Goal: Task Accomplishment & Management: Use online tool/utility

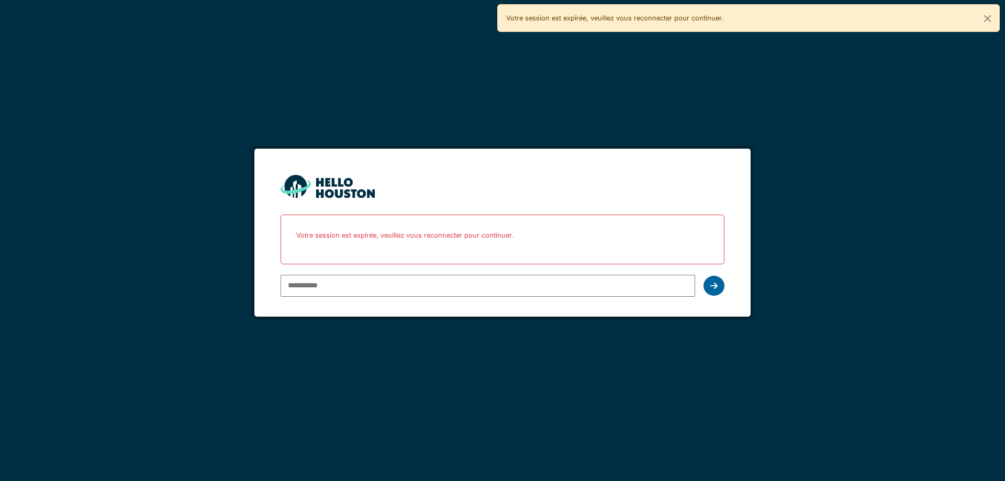
type input "**********"
click at [711, 289] on icon at bounding box center [714, 286] width 7 height 8
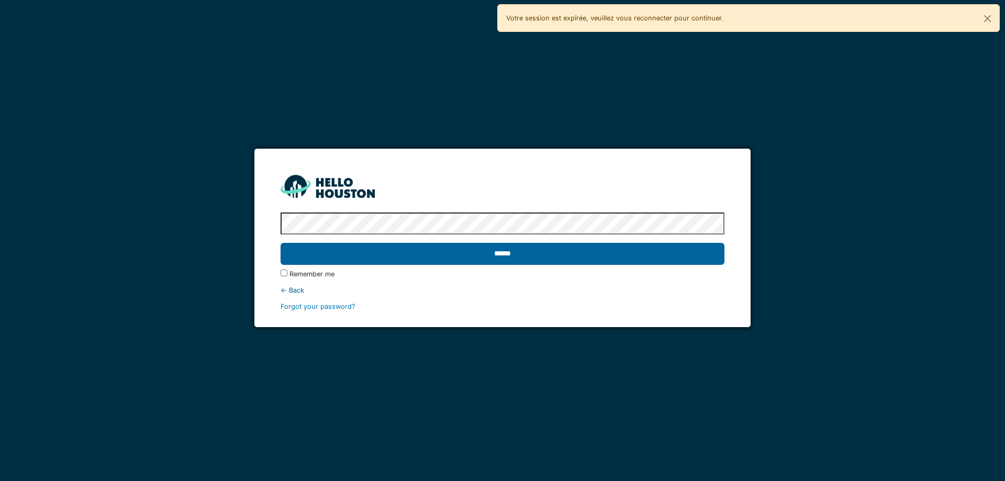
click at [503, 251] on input "******" at bounding box center [503, 254] width 444 height 22
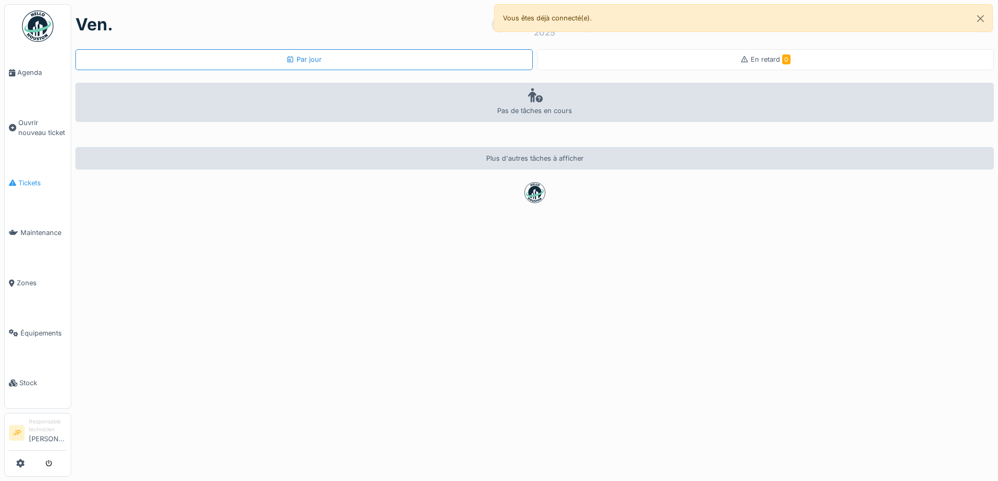
click at [26, 178] on span "Tickets" at bounding box center [42, 183] width 48 height 10
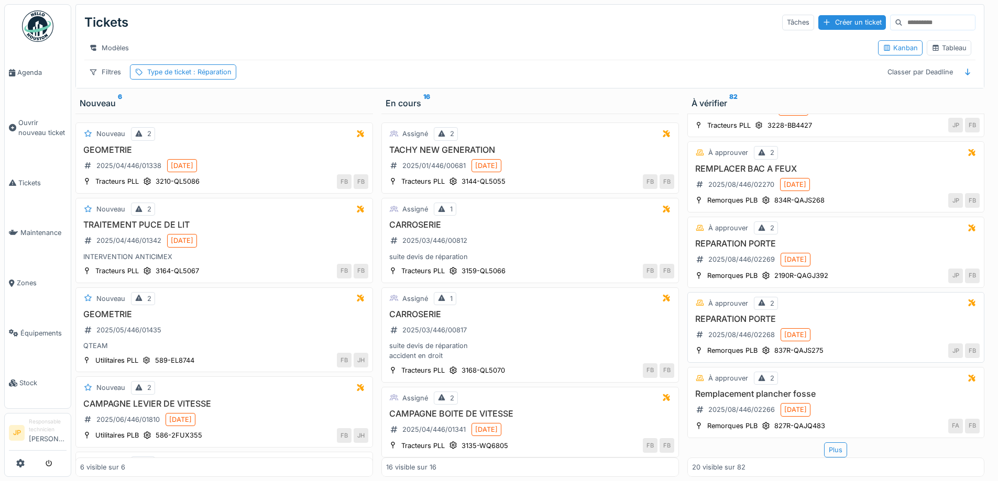
scroll to position [8, 0]
click at [824, 442] on div "Plus" at bounding box center [835, 449] width 23 height 15
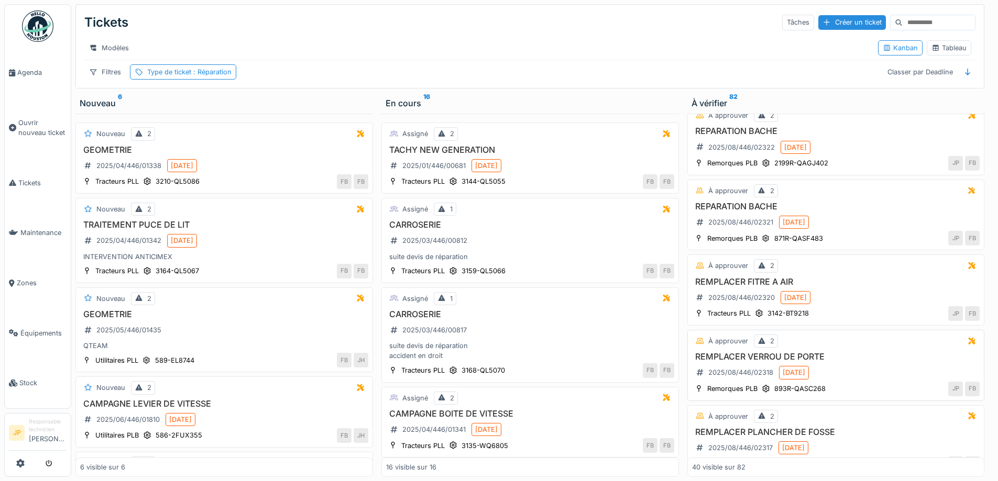
scroll to position [2709, 0]
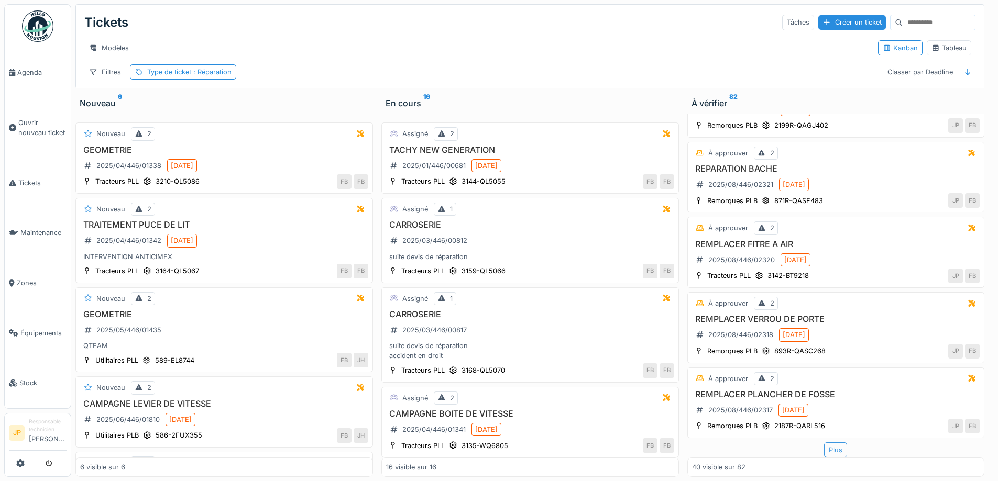
click at [826, 443] on div "Plus" at bounding box center [835, 449] width 23 height 15
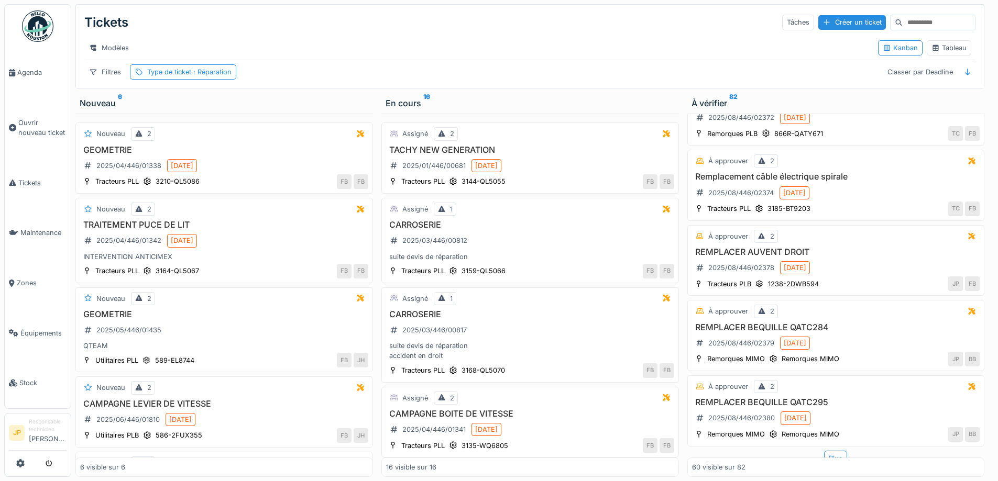
scroll to position [4227, 0]
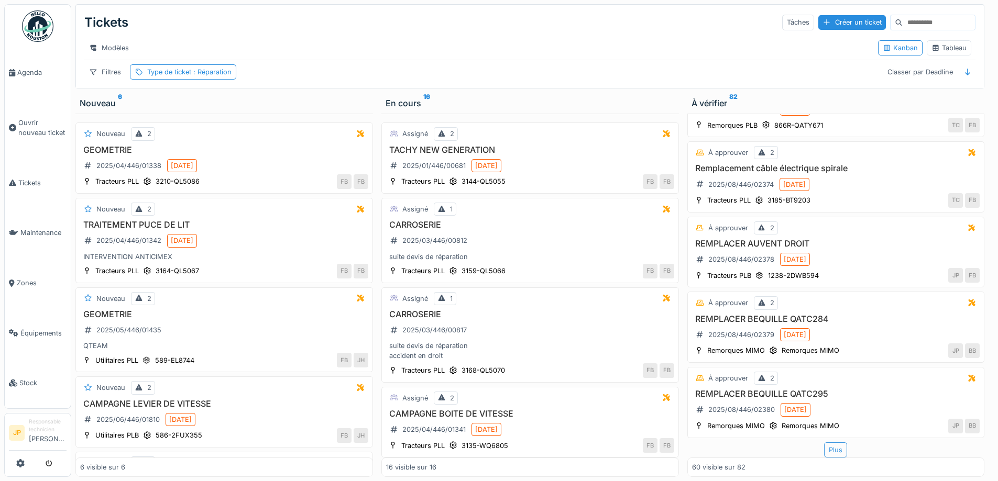
click at [824, 442] on div "Plus" at bounding box center [835, 449] width 23 height 15
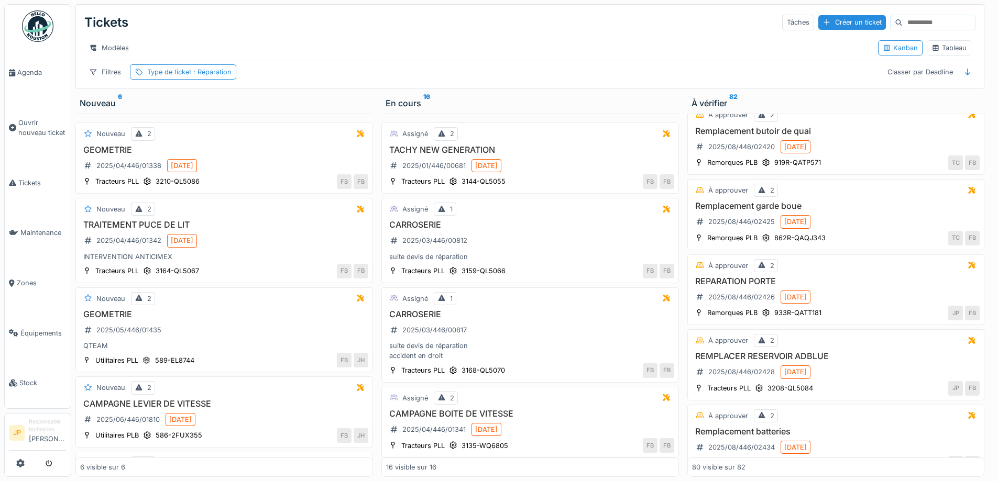
scroll to position [5731, 0]
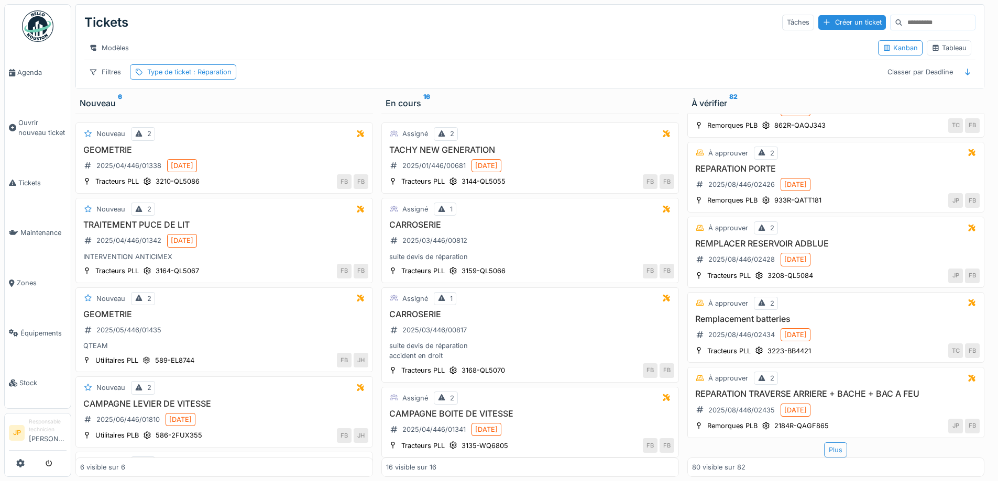
click at [826, 446] on div "Plus" at bounding box center [835, 449] width 23 height 15
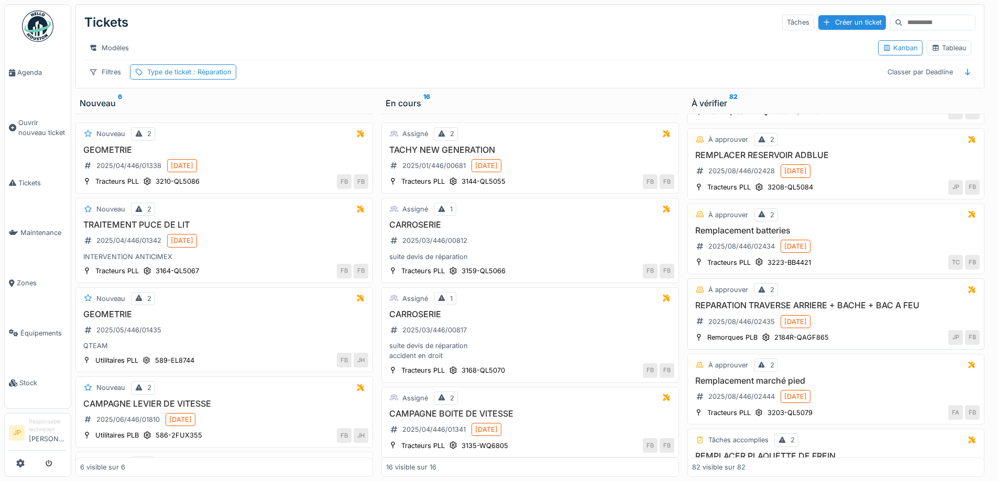
scroll to position [5866, 0]
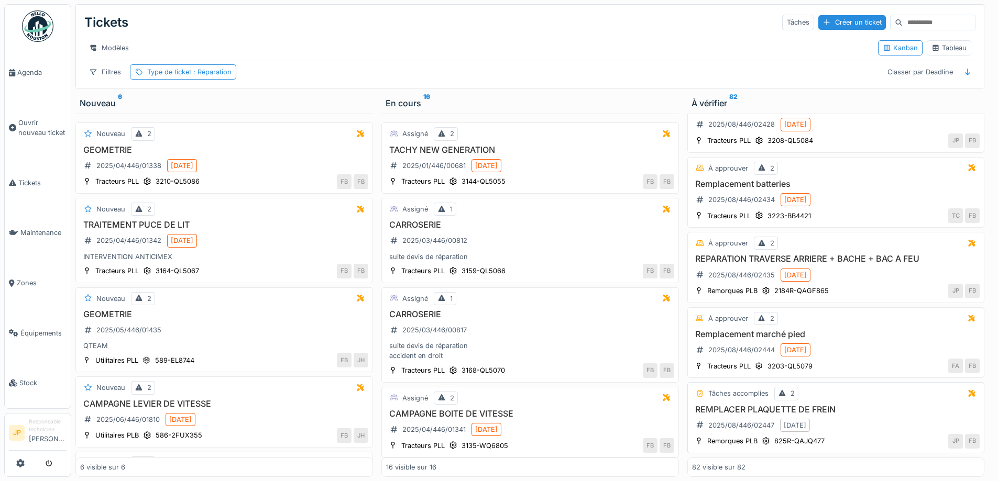
click at [777, 405] on h3 "REMPLACER PLAQUETTE DE FREIN" at bounding box center [836, 410] width 288 height 10
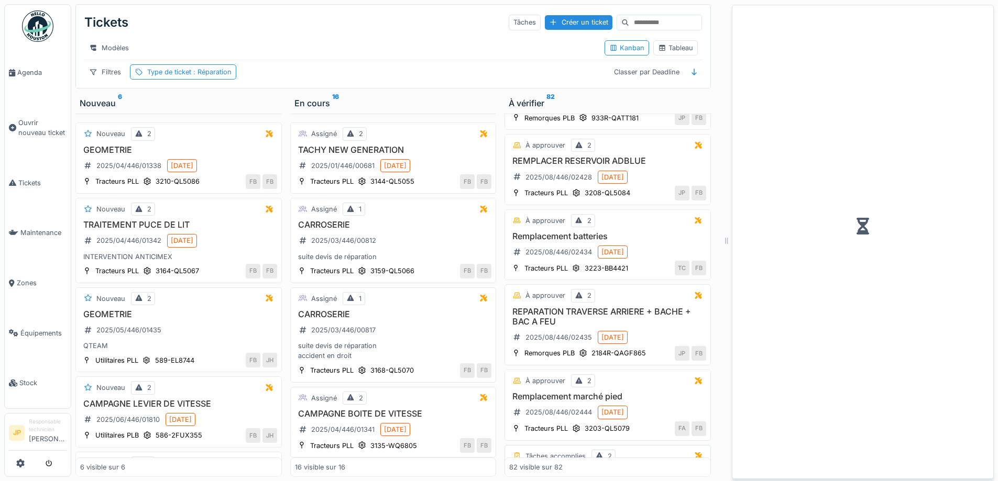
scroll to position [5946, 0]
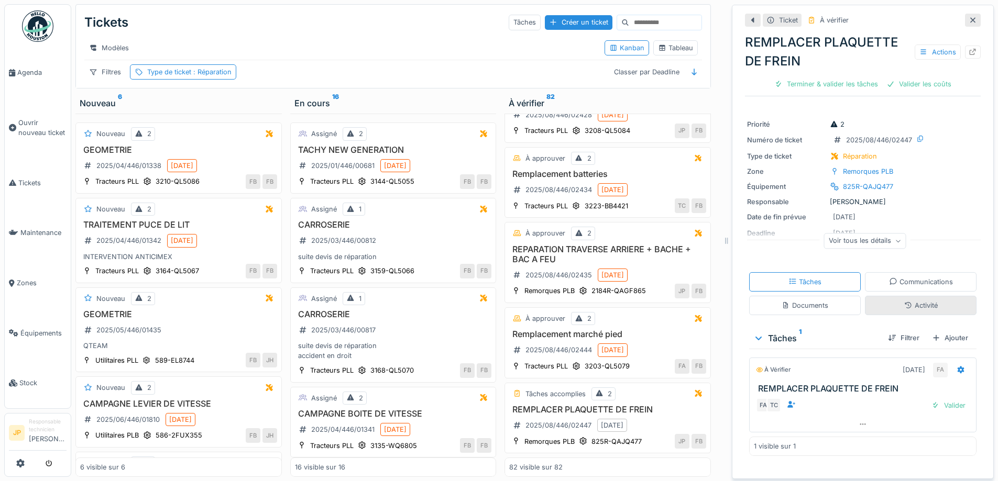
click at [904, 301] on div "Activité" at bounding box center [921, 306] width 34 height 10
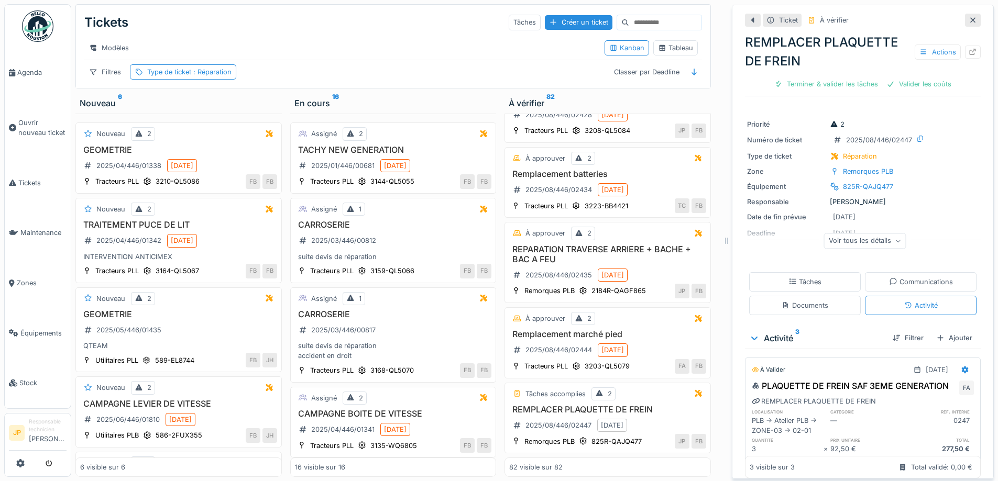
scroll to position [0, 0]
click at [823, 81] on div "Terminer & valider les tâches" at bounding box center [826, 84] width 112 height 14
click at [857, 85] on div "Valider les coûts" at bounding box center [862, 84] width 73 height 14
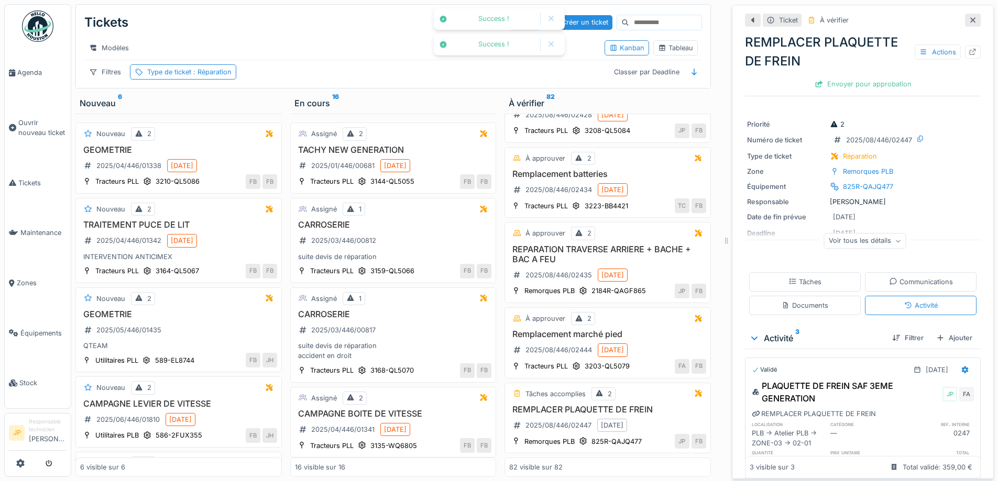
click at [849, 86] on div "Envoyer pour approbation" at bounding box center [862, 84] width 105 height 14
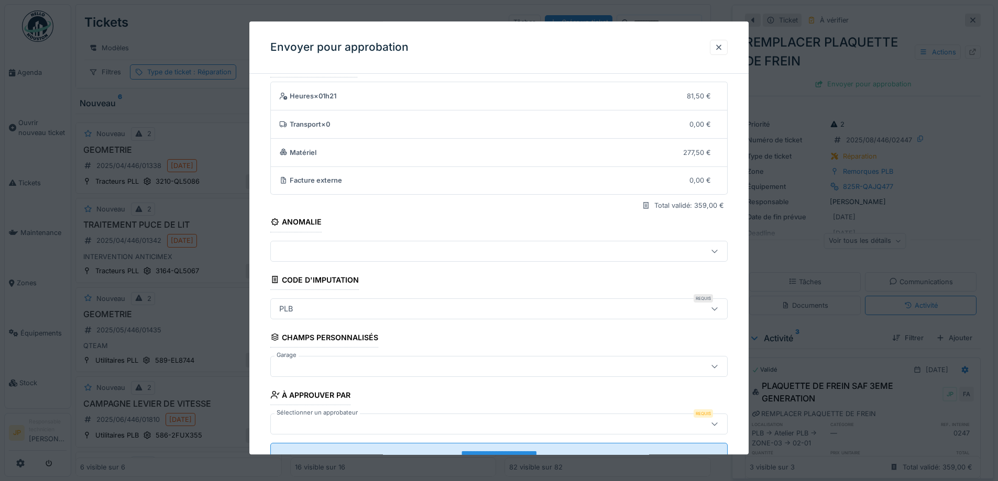
scroll to position [64, 0]
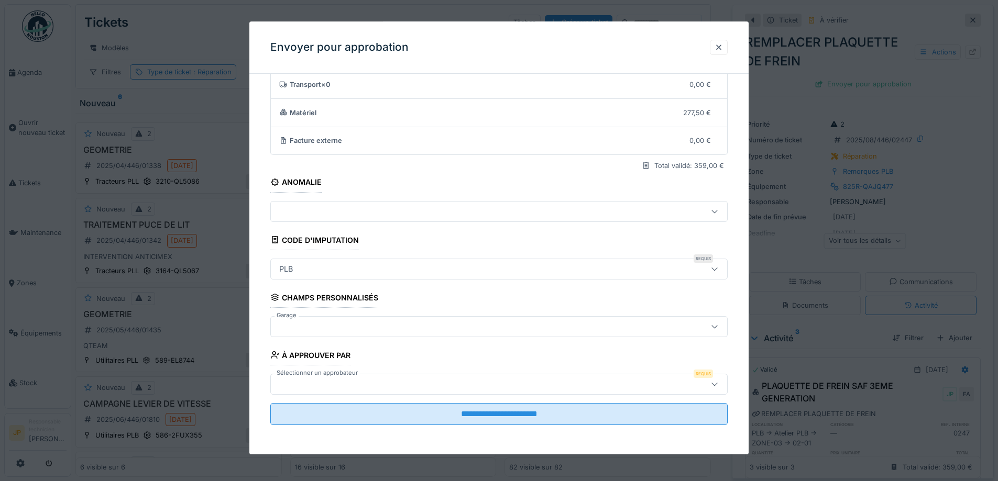
click at [306, 322] on div at bounding box center [472, 327] width 394 height 12
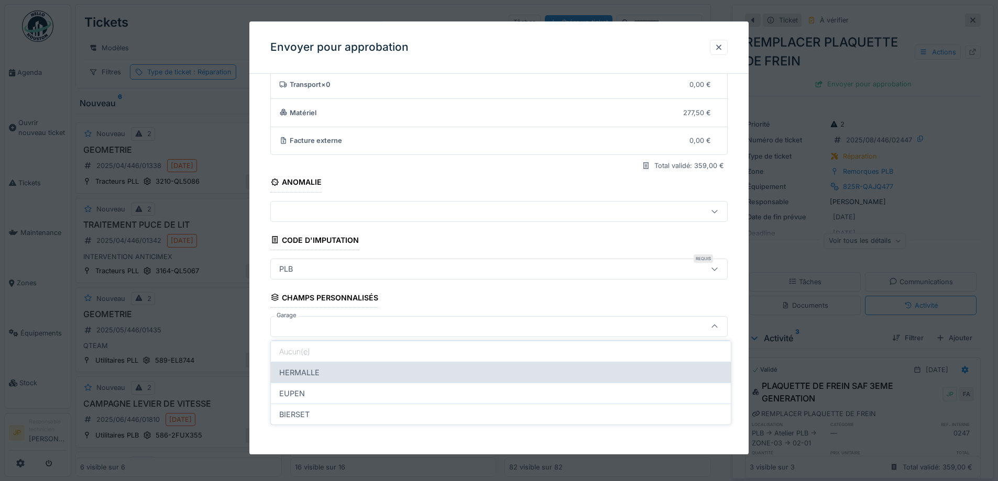
click at [327, 372] on div "HERMALLE" at bounding box center [501, 372] width 460 height 21
type input "********"
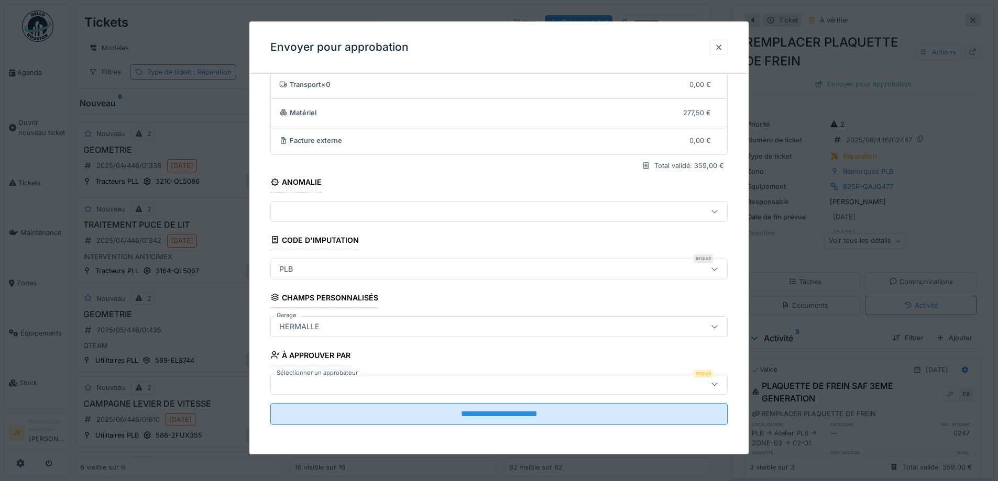
click at [333, 385] on div at bounding box center [472, 385] width 394 height 12
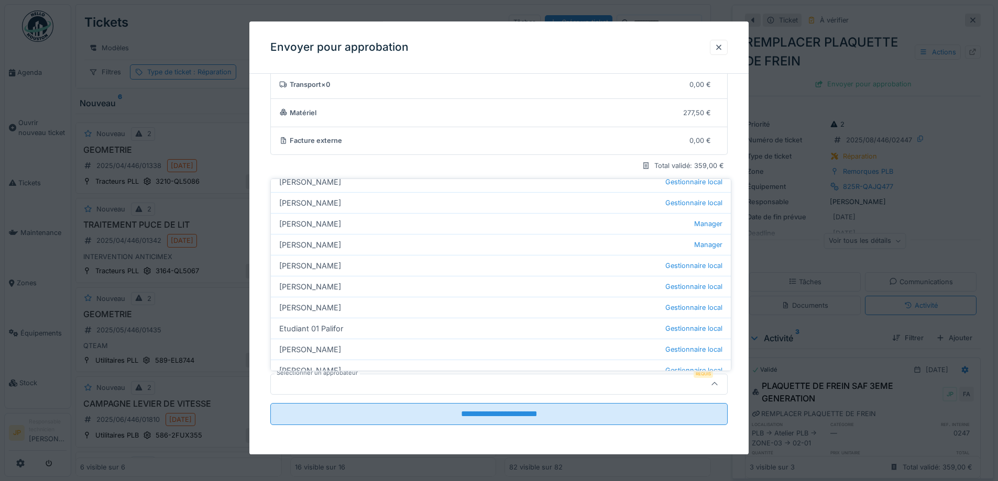
scroll to position [157, 0]
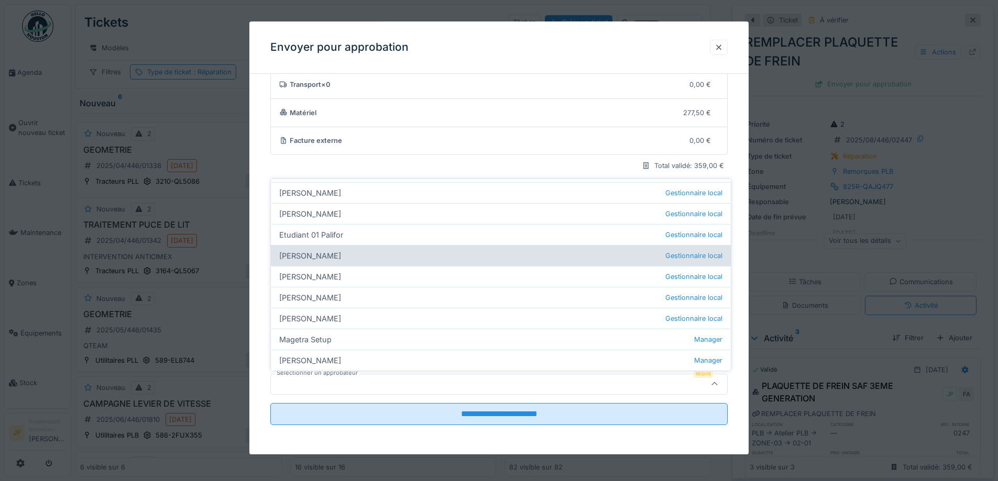
click at [323, 253] on div "Farid Benaissa Gestionnaire local" at bounding box center [501, 255] width 460 height 21
type input "*****"
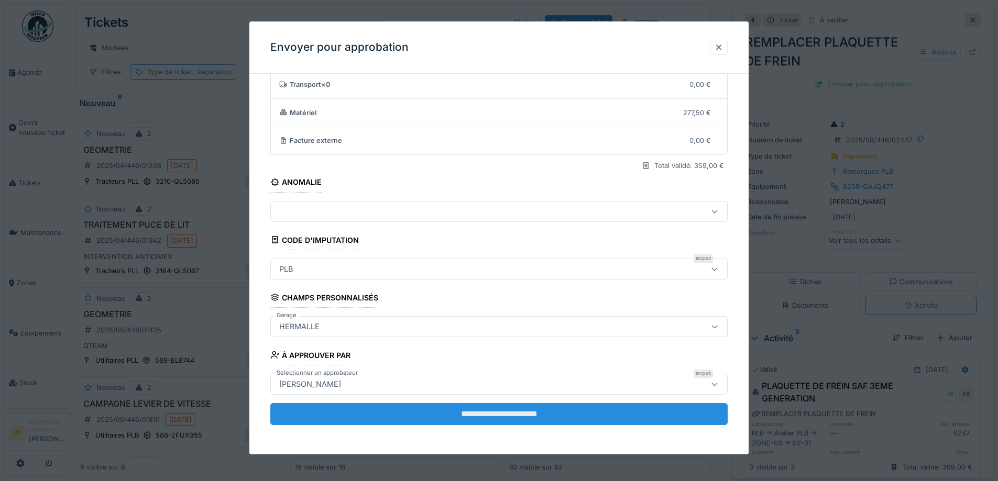
click at [500, 414] on input "**********" at bounding box center [498, 414] width 457 height 22
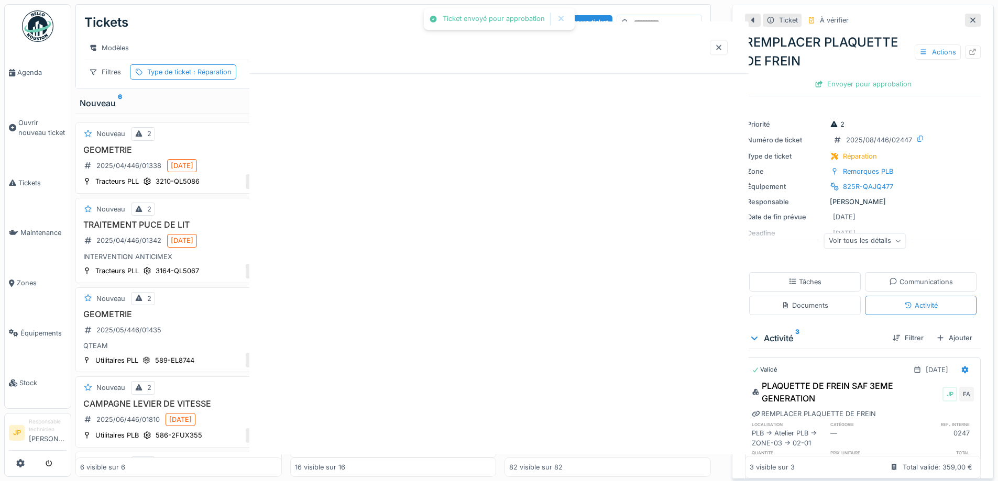
scroll to position [0, 0]
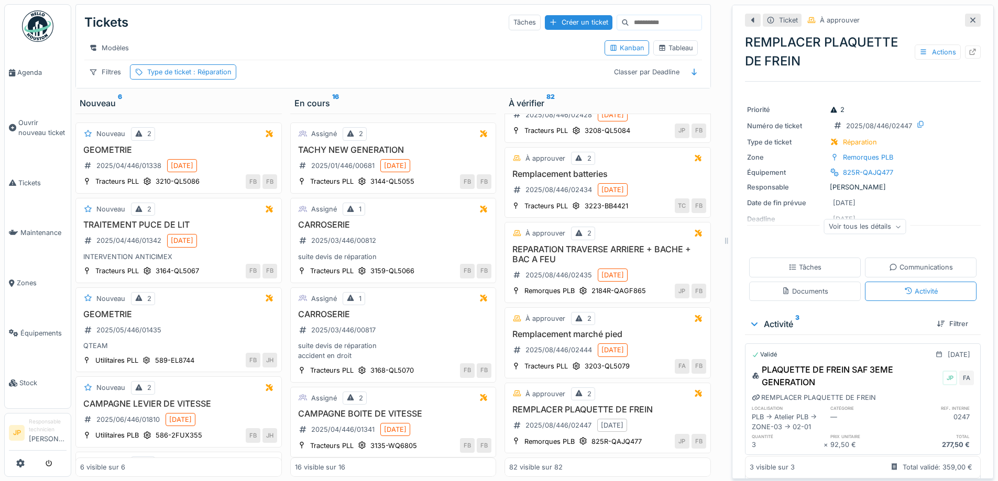
click at [968, 19] on icon at bounding box center [972, 20] width 8 height 7
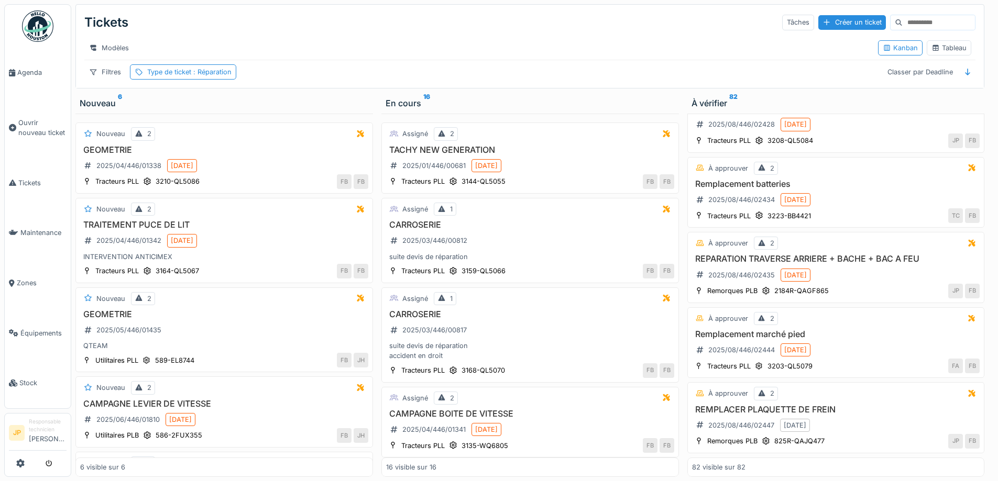
scroll to position [5866, 0]
